Goal: Task Accomplishment & Management: Complete application form

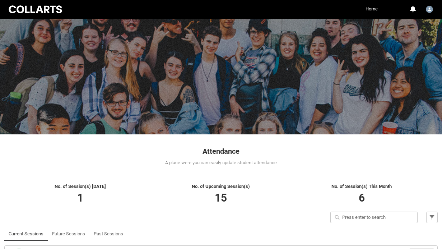
scroll to position [55, 0]
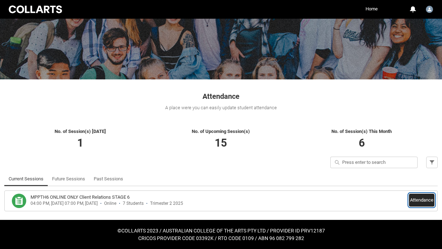
click at [425, 200] on button "Attendance" at bounding box center [421, 199] width 25 height 13
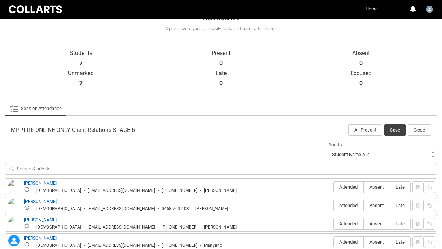
scroll to position [197, 0]
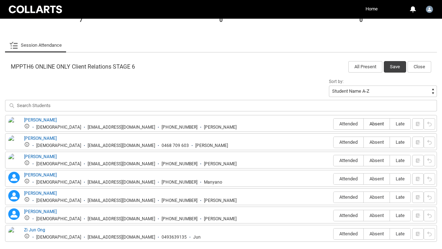
click at [375, 123] on span "Absent" at bounding box center [377, 123] width 26 height 5
click at [364, 123] on input "Absent" at bounding box center [363, 123] width 0 height 0
type lightning-radio-group "Absent"
radio input "true"
click at [377, 142] on span "Absent" at bounding box center [377, 141] width 26 height 5
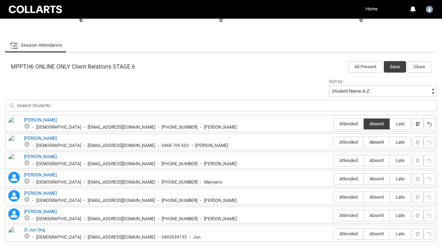
click at [364, 142] on input "Absent" at bounding box center [363, 142] width 0 height 0
type lightning-radio-group "Absent"
radio input "true"
click at [378, 160] on span "Absent" at bounding box center [377, 160] width 26 height 5
click at [364, 160] on input "Absent" at bounding box center [363, 160] width 0 height 0
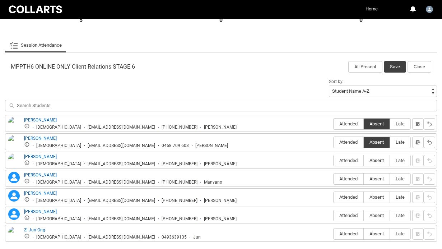
type lightning-radio-group "Absent"
radio input "true"
click at [376, 178] on span "Absent" at bounding box center [377, 178] width 26 height 5
click at [364, 178] on input "Absent" at bounding box center [363, 178] width 0 height 0
type lightning-radio-group "Absent"
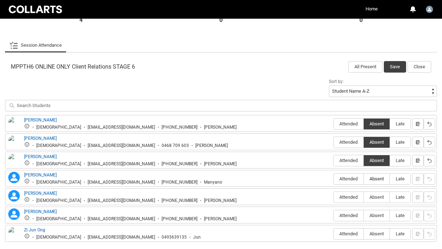
radio input "true"
click at [347, 196] on span "Attended" at bounding box center [348, 196] width 30 height 5
click at [333, 197] on input "Attended" at bounding box center [333, 197] width 0 height 0
type lightning-radio-group "Attended"
radio input "true"
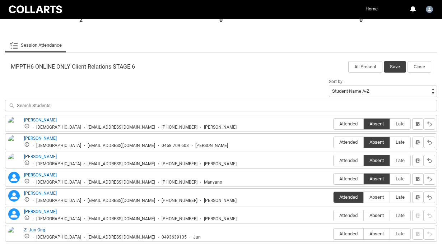
click at [379, 215] on span "Absent" at bounding box center [377, 214] width 26 height 5
click at [364, 215] on input "Absent" at bounding box center [363, 215] width 0 height 0
type lightning-radio-group "Absent"
radio input "true"
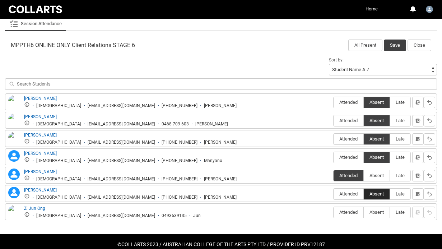
scroll to position [233, 0]
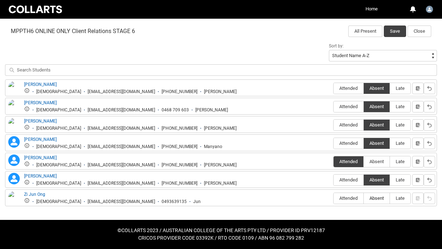
click at [377, 200] on span "Absent" at bounding box center [377, 197] width 26 height 5
click at [364, 198] on input "Absent" at bounding box center [363, 198] width 0 height 0
type lightning-radio-group "Absent"
radio input "true"
click at [396, 32] on button "Save" at bounding box center [395, 30] width 22 height 11
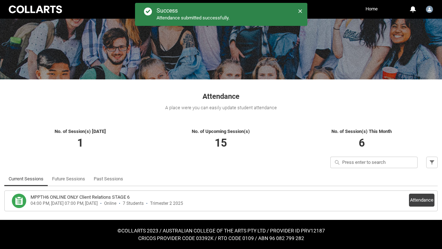
scroll to position [55, 0]
